Goal: Transaction & Acquisition: Purchase product/service

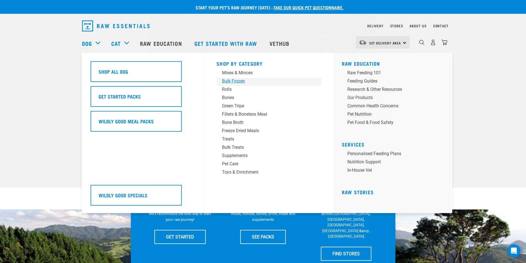
click at [237, 79] on div "Bulk Frozen" at bounding box center [265, 81] width 86 height 7
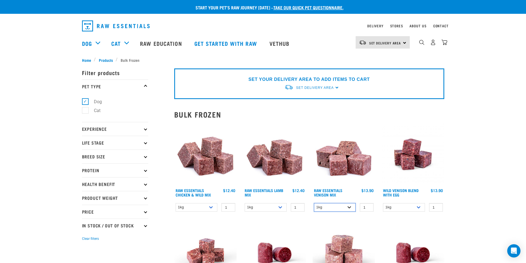
click at [348, 207] on select "1kg 3kg Bulk (20kg)" at bounding box center [335, 207] width 42 height 9
select select "732"
click at [314, 203] on select "1kg 3kg Bulk (20kg)" at bounding box center [335, 207] width 42 height 9
click at [345, 211] on select "1kg 3kg Bulk (20kg)" at bounding box center [335, 207] width 42 height 9
click at [349, 206] on select "1kg 3kg Bulk (20kg)" at bounding box center [335, 207] width 42 height 9
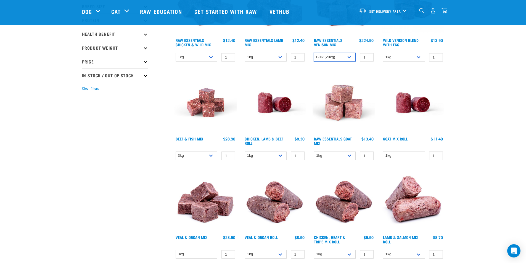
scroll to position [110, 0]
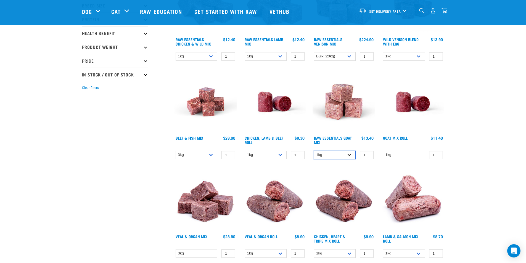
click at [325, 156] on select "1kg 3kg" at bounding box center [335, 155] width 42 height 9
click at [410, 156] on select "1kg" at bounding box center [404, 155] width 42 height 9
click at [261, 156] on select "1kg Bulk (10kg)" at bounding box center [266, 155] width 42 height 9
select select "418575"
click at [245, 151] on select "1kg Bulk (10kg)" at bounding box center [266, 155] width 42 height 9
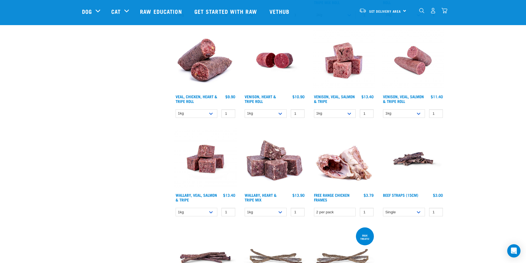
scroll to position [359, 0]
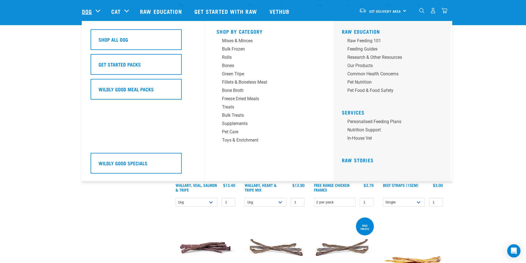
click at [91, 11] on link "Dog" at bounding box center [87, 11] width 10 height 8
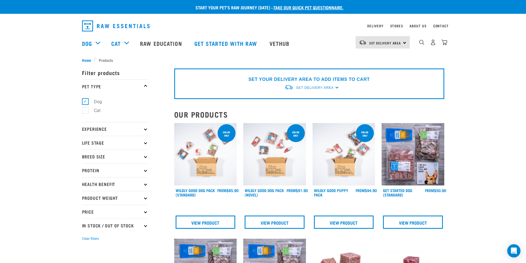
click at [144, 172] on p "Protein" at bounding box center [115, 170] width 66 height 14
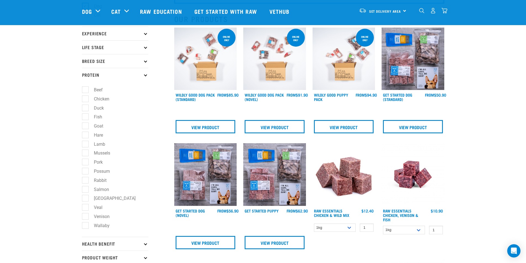
scroll to position [55, 0]
click at [102, 188] on label "Salmon" at bounding box center [98, 189] width 26 height 7
click at [86, 188] on input "Salmon" at bounding box center [84, 188] width 4 height 4
checkbox input "true"
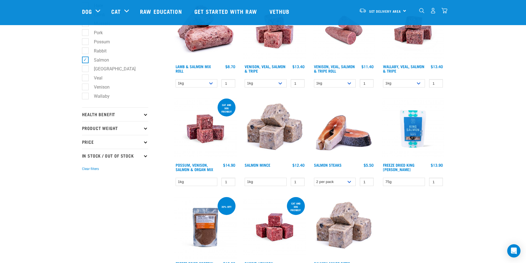
scroll to position [193, 0]
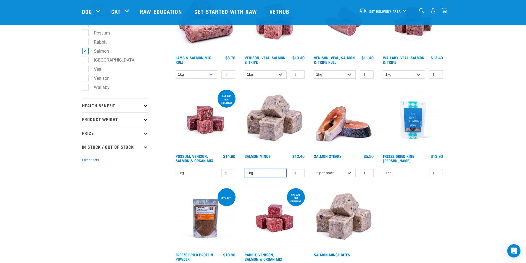
click at [267, 174] on select "1kg" at bounding box center [266, 173] width 42 height 9
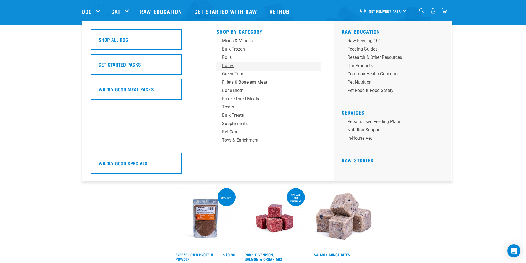
click at [231, 64] on div "Bones" at bounding box center [265, 65] width 86 height 7
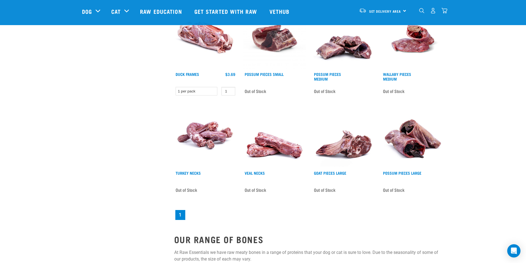
scroll to position [469, 0]
